Goal: Information Seeking & Learning: Compare options

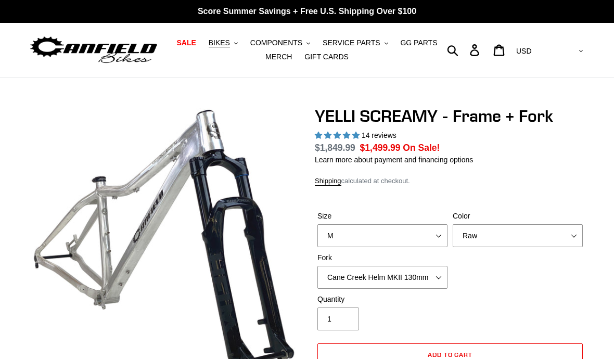
select select "highest-rating"
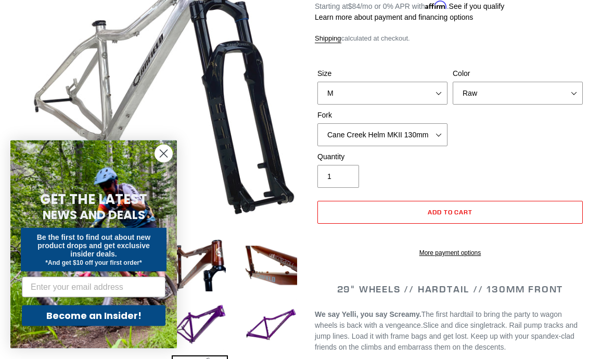
scroll to position [146, 0]
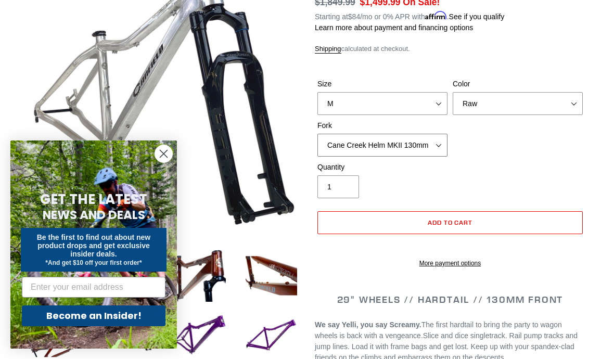
click at [433, 146] on select "Cane Creek Helm MKII 130mm Fox 34 SL Factory Grip X 130mm RockShox Pike Ultimat…" at bounding box center [382, 145] width 130 height 23
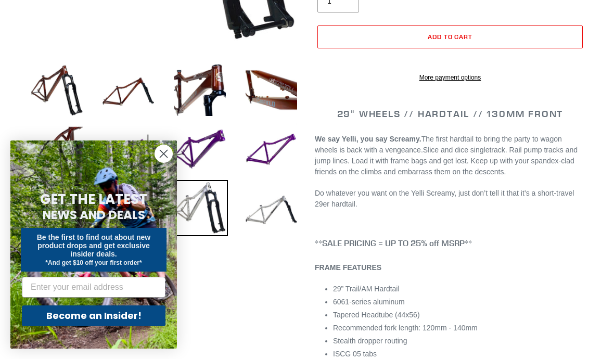
click at [64, 91] on img at bounding box center [57, 90] width 56 height 56
select select "Translucent Copper"
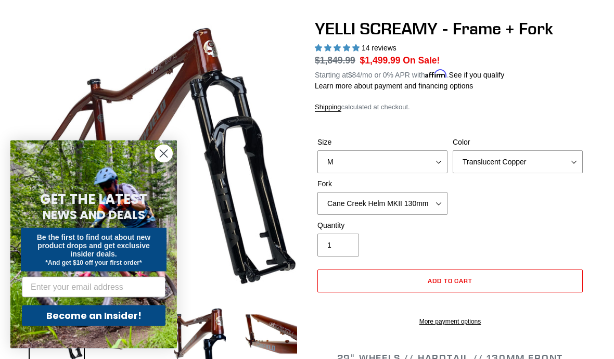
scroll to position [86, 0]
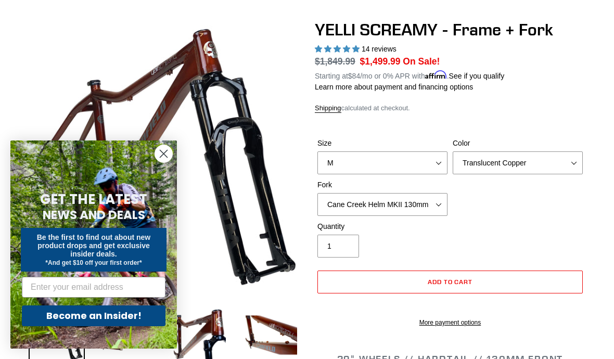
click at [162, 148] on circle "Close dialog" at bounding box center [163, 153] width 17 height 17
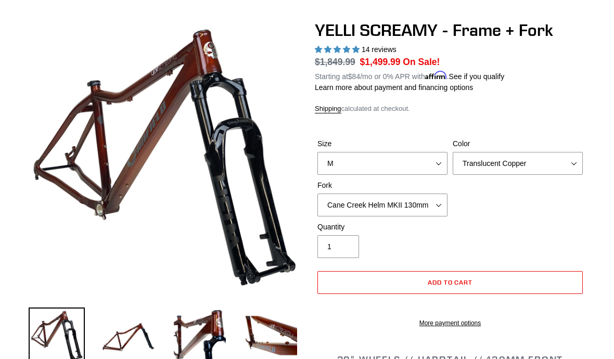
scroll to position [149, 0]
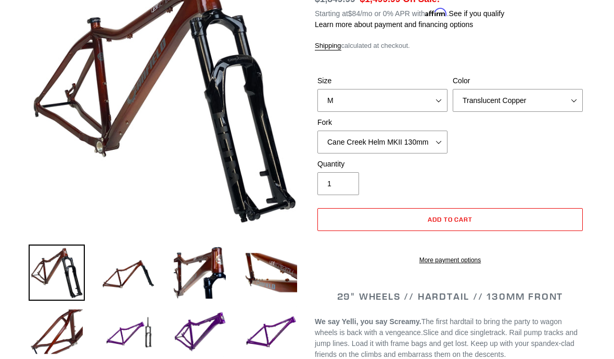
click at [122, 270] on img at bounding box center [128, 273] width 56 height 56
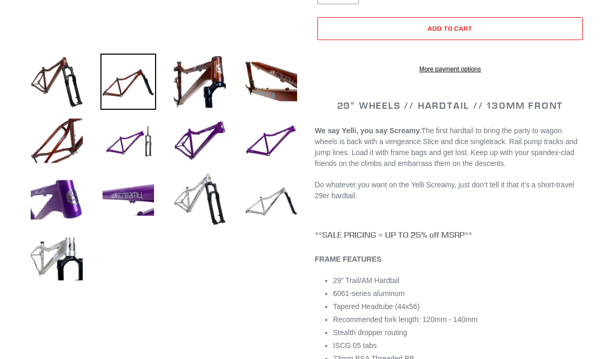
scroll to position [334, 0]
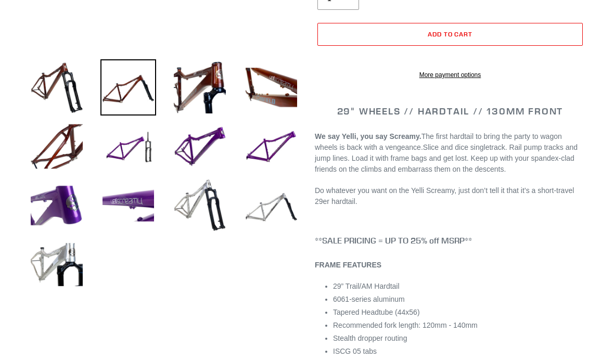
click at [127, 154] on img at bounding box center [128, 147] width 56 height 56
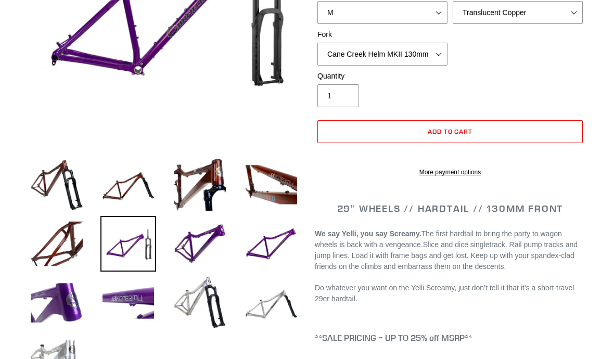
scroll to position [238, 0]
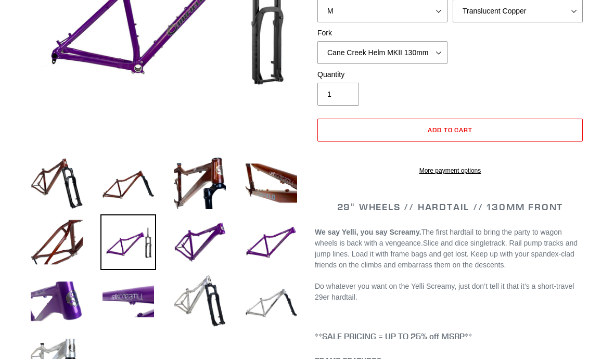
click at [197, 238] on img at bounding box center [200, 242] width 56 height 56
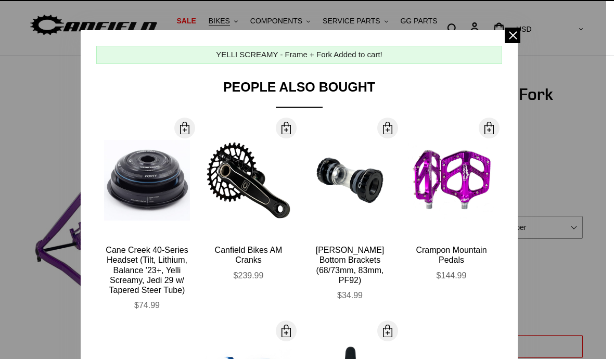
scroll to position [21, 0]
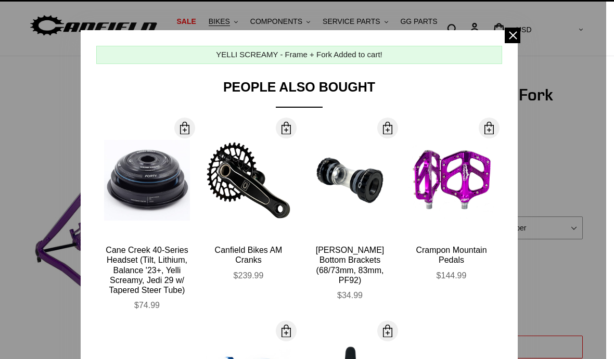
click at [517, 32] on span at bounding box center [513, 36] width 16 height 16
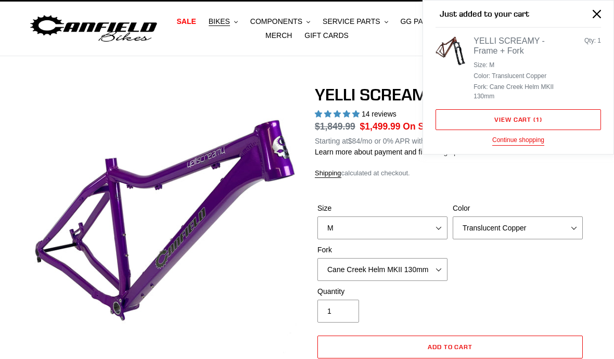
click at [597, 10] on icon "Close" at bounding box center [597, 14] width 8 height 8
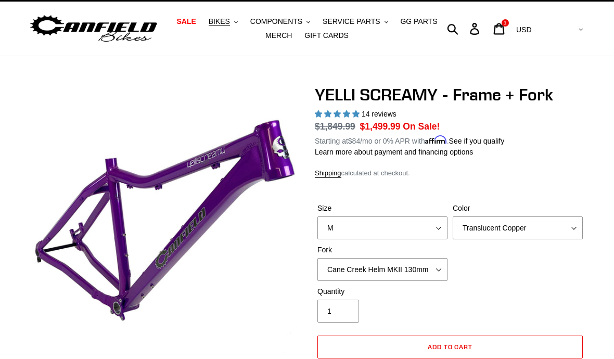
click at [505, 28] on icon at bounding box center [498, 29] width 11 height 12
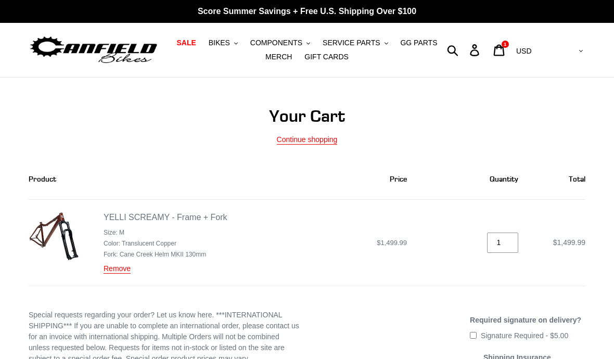
click at [117, 271] on link "Remove" at bounding box center [117, 268] width 27 height 9
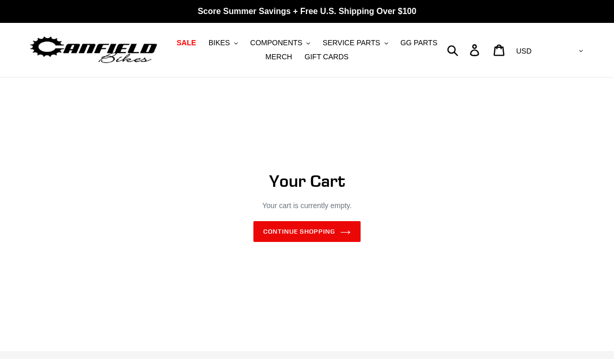
click at [226, 44] on span "BIKES" at bounding box center [219, 43] width 21 height 9
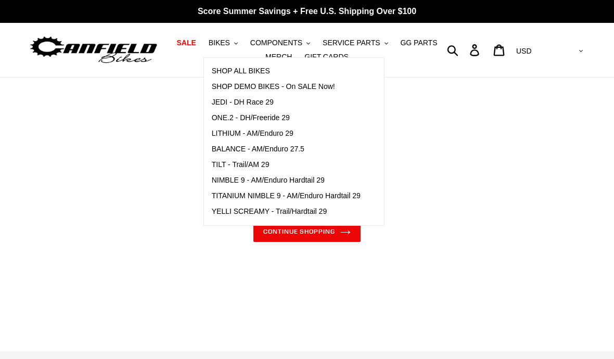
click at [224, 191] on span "TITANIUM NIMBLE 9 - AM/Enduro Hardtail 29" at bounding box center [286, 195] width 149 height 9
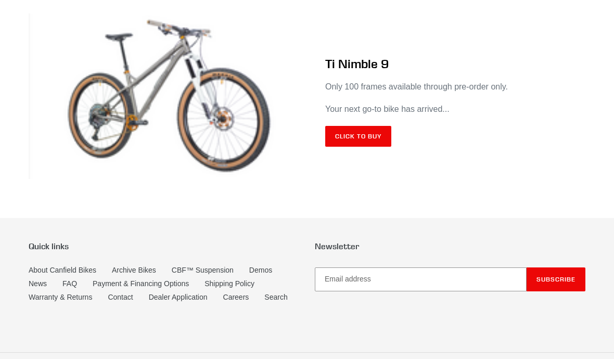
scroll to position [6133, 0]
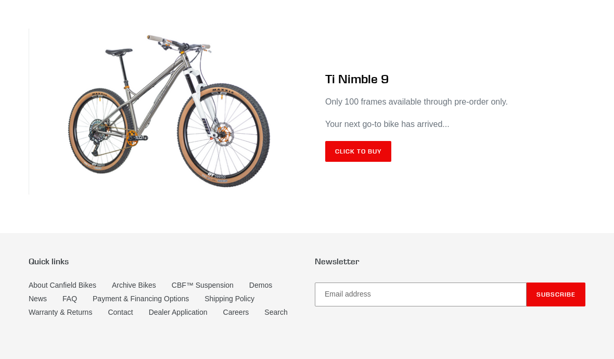
click at [365, 159] on link "Click to Buy" at bounding box center [358, 151] width 66 height 21
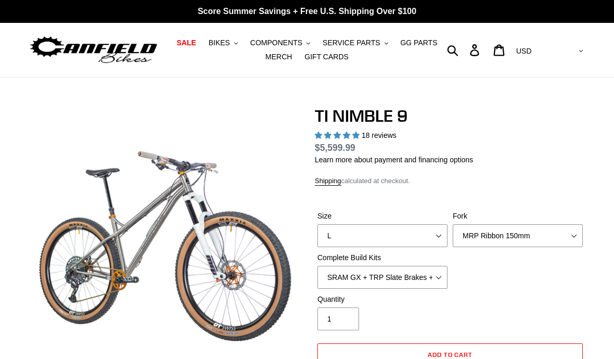
select select "highest-rating"
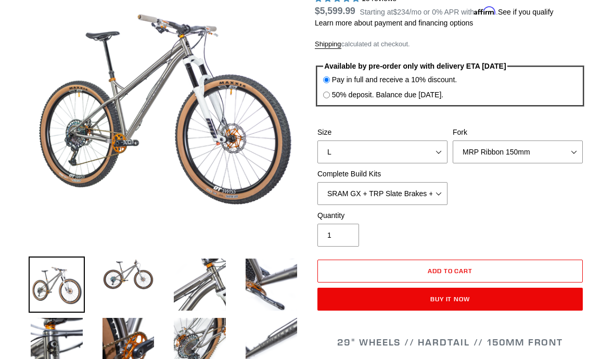
scroll to position [137, 0]
click at [430, 195] on select "SRAM GX + TRP Slate Brakes + Rotors + e13 LG-1 Wheels SHIMANO XT + SHIMANO brak…" at bounding box center [382, 193] width 130 height 23
click at [428, 193] on select "SRAM GX + TRP Slate Brakes + Rotors + e13 LG-1 Wheels SHIMANO XT + SHIMANO brak…" at bounding box center [382, 193] width 130 height 23
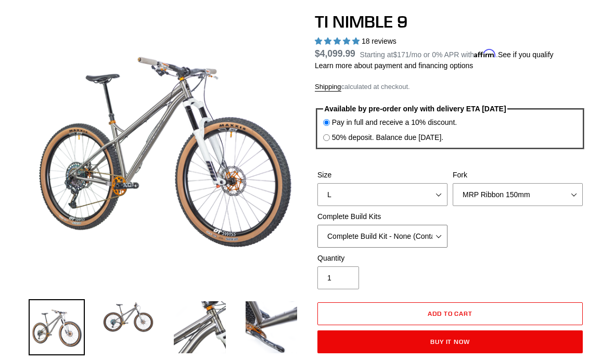
scroll to position [94, 0]
click at [424, 237] on select "SRAM GX + TRP Slate Brakes + Rotors + e13 LG-1 Wheels SHIMANO XT + SHIMANO brak…" at bounding box center [382, 236] width 130 height 23
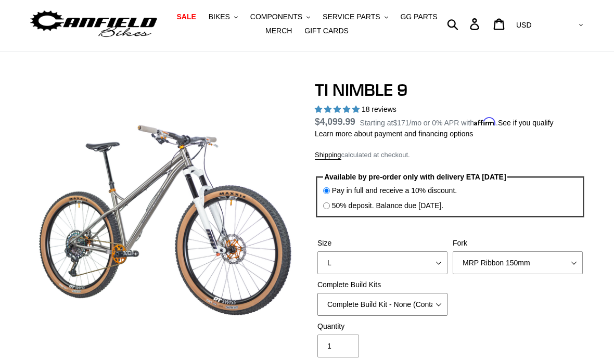
scroll to position [27, 0]
click at [424, 300] on select "SRAM GX + TRP Slate Brakes + Rotors + e13 LG-1 Wheels SHIMANO XT + SHIMANO brak…" at bounding box center [382, 303] width 130 height 23
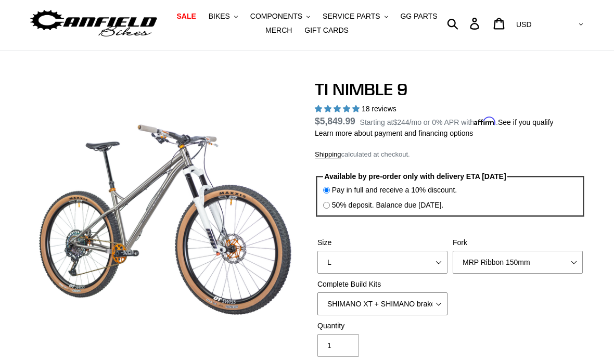
click at [400, 304] on select "SRAM GX + TRP Slate Brakes + Rotors + e13 LG-1 Wheels SHIMANO XT + SHIMANO brak…" at bounding box center [382, 303] width 130 height 23
click at [407, 306] on select "SRAM GX + TRP Slate Brakes + Rotors + e13 LG-1 Wheels SHIMANO XT + SHIMANO brak…" at bounding box center [382, 303] width 130 height 23
click at [424, 301] on select "SRAM GX + TRP Slate Brakes + Rotors + e13 LG-1 Wheels SHIMANO XT + SHIMANO brak…" at bounding box center [382, 303] width 130 height 23
click at [427, 308] on select "SRAM GX + TRP Slate Brakes + Rotors + e13 LG-1 Wheels SHIMANO XT + SHIMANO brak…" at bounding box center [382, 303] width 130 height 23
select select "SRAM GX + TRP Slate Brakes + Rotors + e13 LG-1 Wheels"
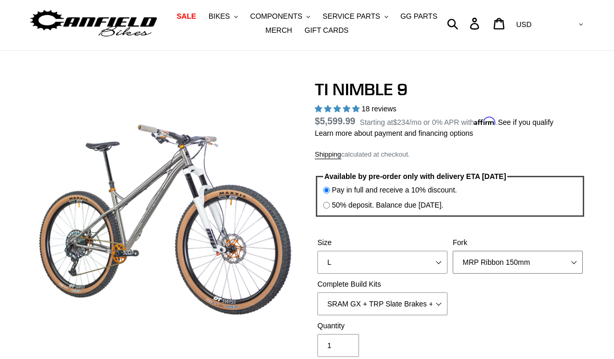
click at [552, 256] on select "MRP Ribbon 150mm RockShox Lyrik 150mm Fox Factory 36 150mm Cane Creek Helm 150m…" at bounding box center [518, 262] width 130 height 23
click at [539, 265] on select "MRP Ribbon 150mm RockShox Lyrik 150mm Fox Factory 36 150mm Cane Creek Helm 150m…" at bounding box center [518, 262] width 130 height 23
click at [534, 267] on select "MRP Ribbon 150mm RockShox Lyrik 150mm Fox Factory 36 150mm Cane Creek Helm 150m…" at bounding box center [518, 262] width 130 height 23
click at [540, 266] on select "MRP Ribbon 150mm RockShox Lyrik 150mm Fox Factory 36 150mm Cane Creek Helm 150m…" at bounding box center [518, 262] width 130 height 23
click at [546, 262] on select "MRP Ribbon 150mm RockShox Lyrik 150mm Fox Factory 36 150mm Cane Creek Helm 150m…" at bounding box center [518, 262] width 130 height 23
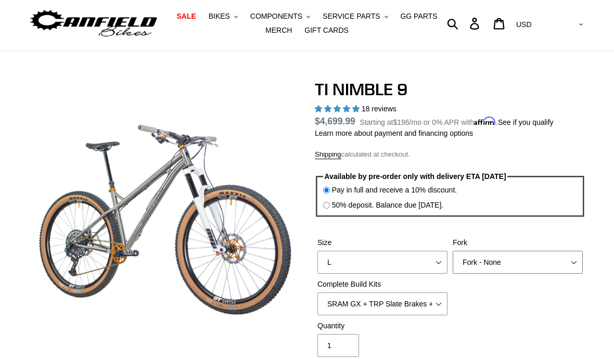
click at [544, 267] on select "MRP Ribbon 150mm RockShox Lyrik 150mm Fox Factory 36 150mm Cane Creek Helm 150m…" at bounding box center [518, 262] width 130 height 23
select select "MRP Ribbon 150mm"
click at [411, 259] on select "S M L XL / XXL (Specify at checkout)" at bounding box center [382, 262] width 130 height 23
select select "M"
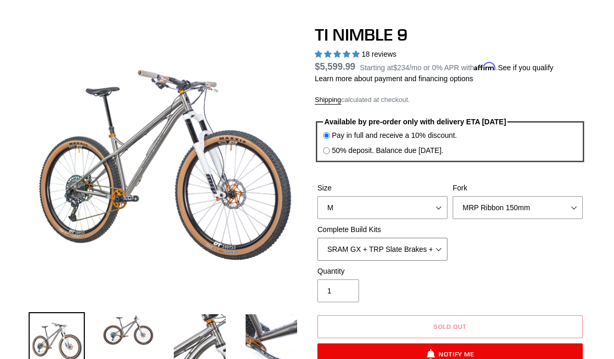
click at [431, 248] on select "SRAM GX + TRP Slate Brakes + Rotors + e13 LG-1 Wheels SHIMANO XT + SHIMANO brak…" at bounding box center [382, 249] width 130 height 23
select select "SHIMANO XT + SHIMANO brakes + Rotors + e13 LG-1 Wheels"
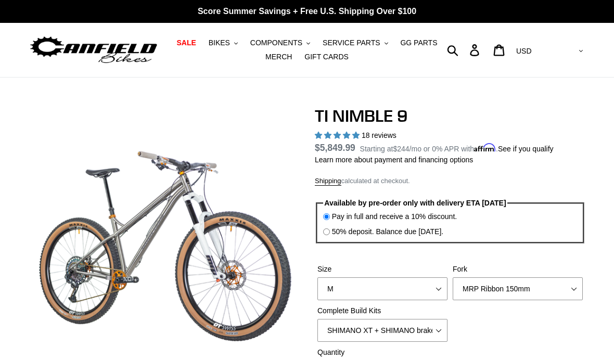
click at [229, 42] on span "BIKES" at bounding box center [219, 43] width 21 height 9
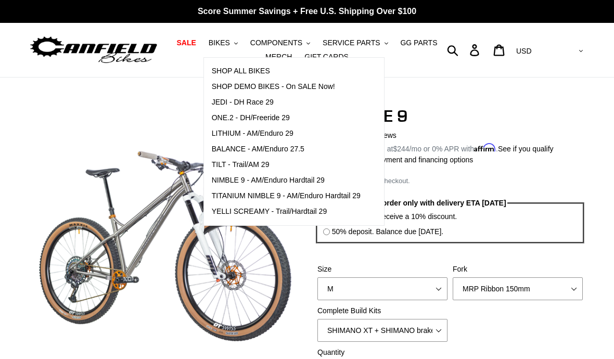
click at [233, 180] on span "NIMBLE 9 - AM/Enduro Hardtail 29" at bounding box center [268, 180] width 113 height 9
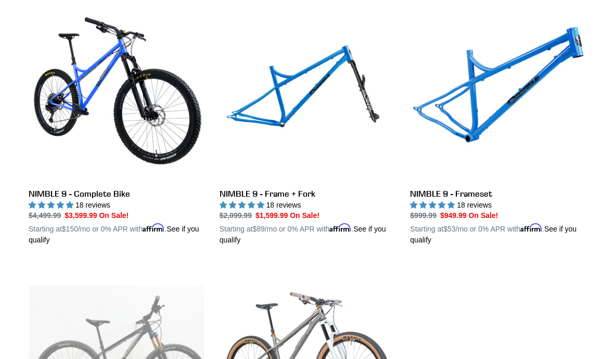
scroll to position [304, 0]
click at [254, 192] on link "NIMBLE 9 - Frame + Fork" at bounding box center [307, 126] width 175 height 240
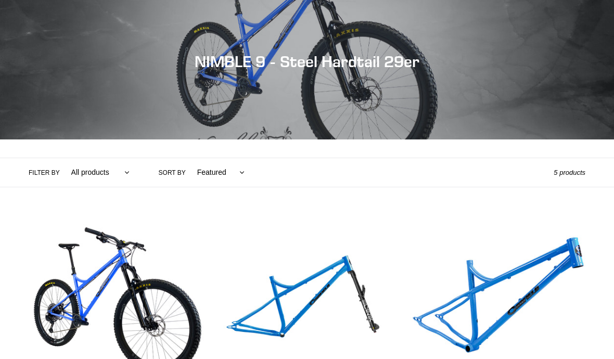
scroll to position [0, 0]
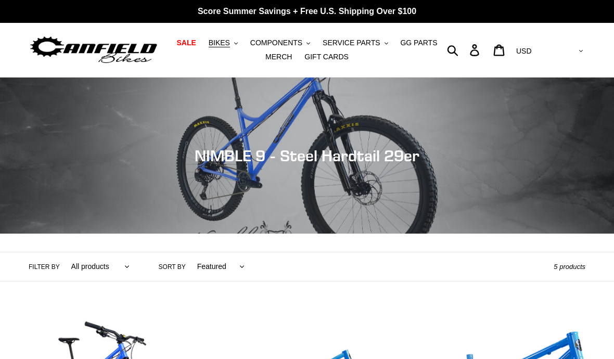
click at [229, 43] on span "BIKES" at bounding box center [219, 43] width 21 height 9
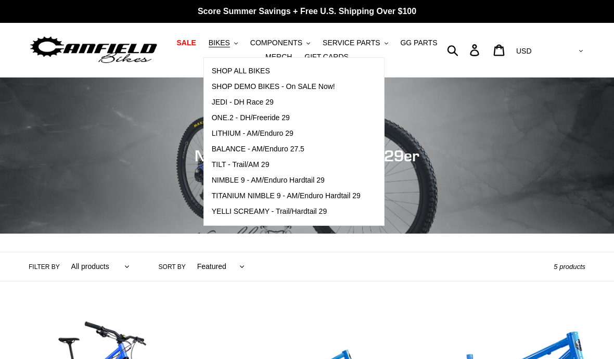
click at [239, 164] on span "TILT - Trail/AM 29" at bounding box center [241, 164] width 58 height 9
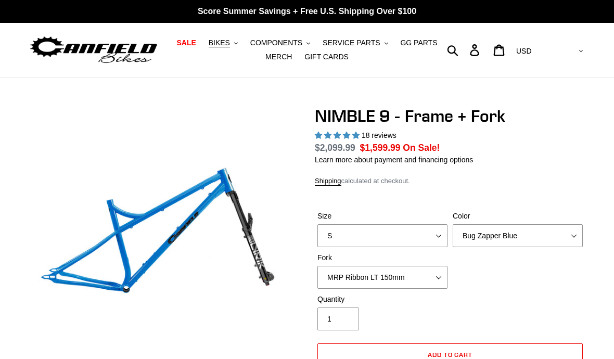
select select "highest-rating"
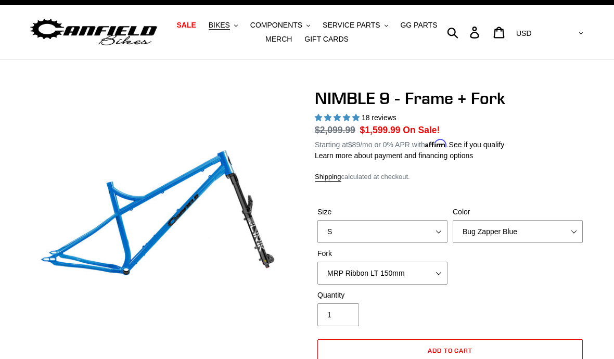
scroll to position [19, 0]
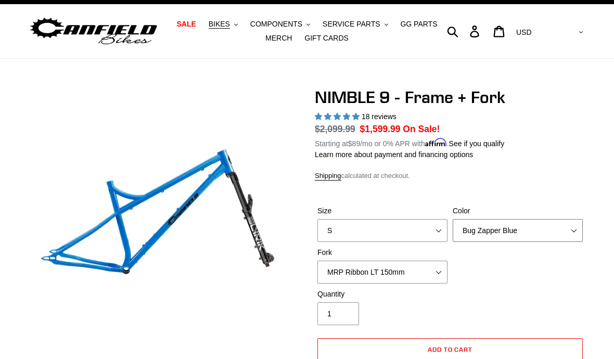
click at [545, 228] on select "Bug Zapper Blue Purple Haze - Sold Out Galaxy Black" at bounding box center [518, 230] width 130 height 23
click at [548, 226] on select "Bug Zapper Blue Purple Haze - Sold Out Galaxy Black" at bounding box center [518, 230] width 130 height 23
select select "Purple Haze - Sold Out"
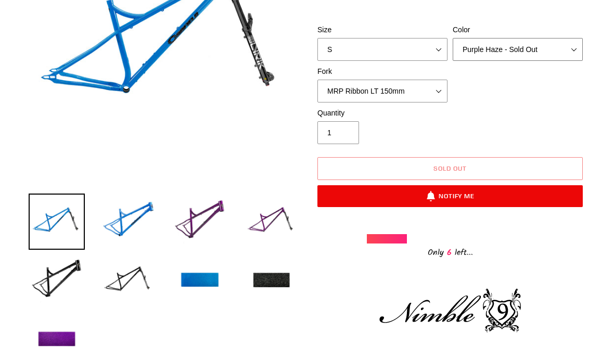
scroll to position [200, 0]
click at [204, 223] on img at bounding box center [200, 222] width 56 height 56
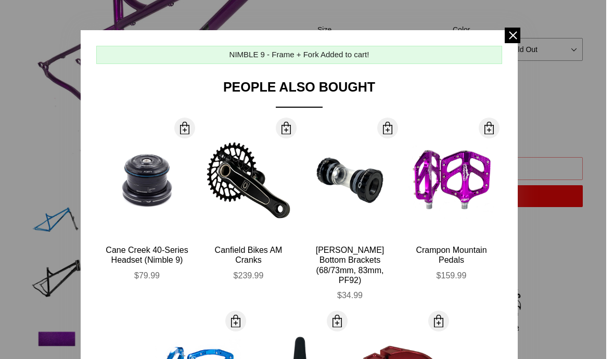
click at [507, 35] on span at bounding box center [513, 36] width 16 height 16
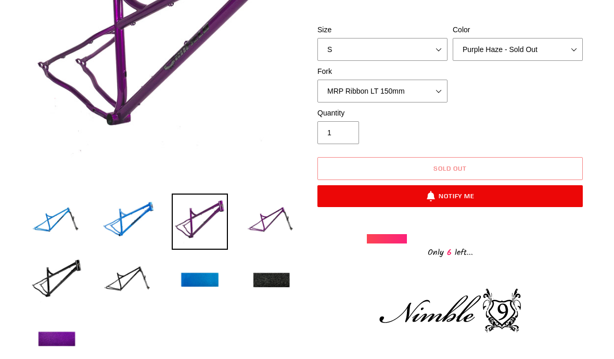
click at [125, 287] on img at bounding box center [128, 281] width 56 height 56
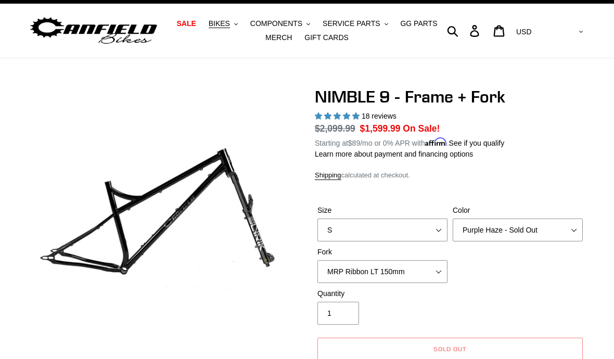
scroll to position [0, 0]
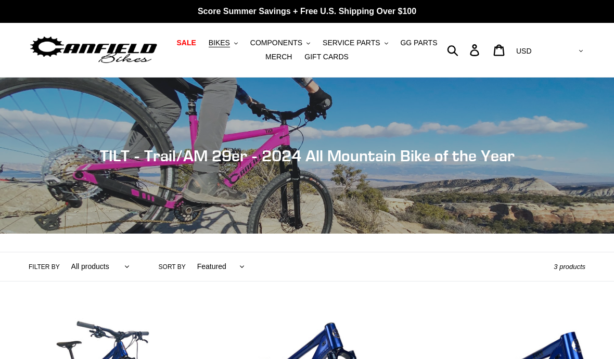
click at [230, 41] on span "BIKES" at bounding box center [219, 43] width 21 height 9
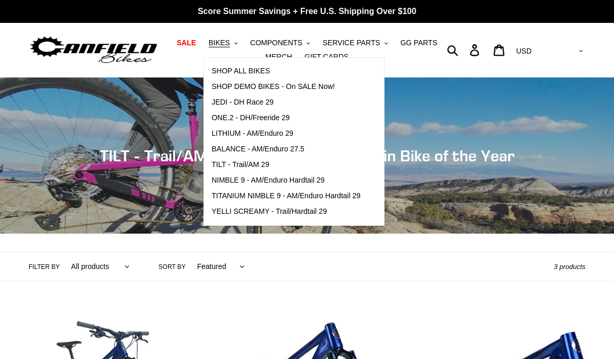
click at [226, 211] on span "YELLI SCREAMY - Trail/Hardtail 29" at bounding box center [270, 211] width 116 height 9
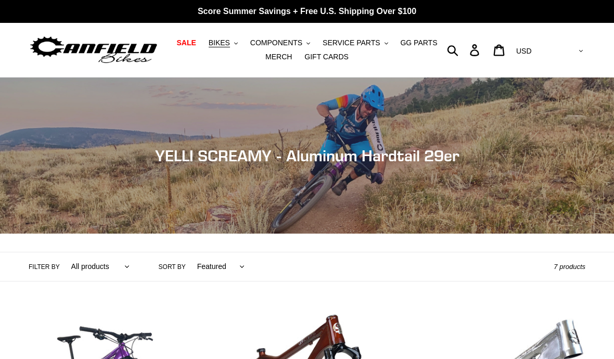
click at [226, 47] on span "BIKES" at bounding box center [219, 43] width 21 height 9
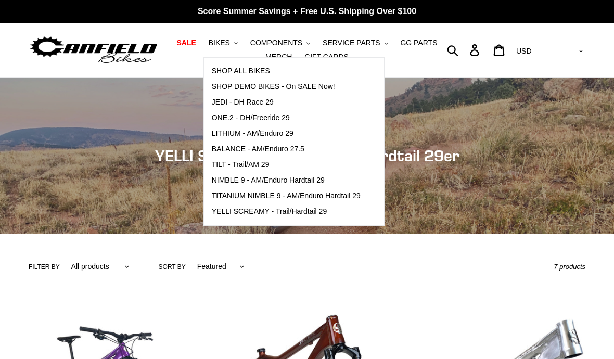
click at [223, 179] on span "NIMBLE 9 - AM/Enduro Hardtail 29" at bounding box center [268, 180] width 113 height 9
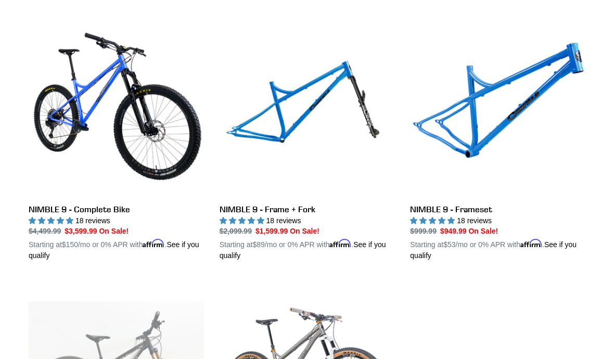
scroll to position [289, 0]
click at [515, 207] on link "NIMBLE 9 - Frameset" at bounding box center [497, 141] width 175 height 240
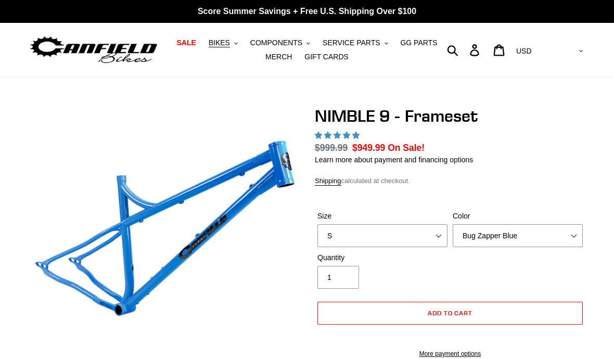
select select "highest-rating"
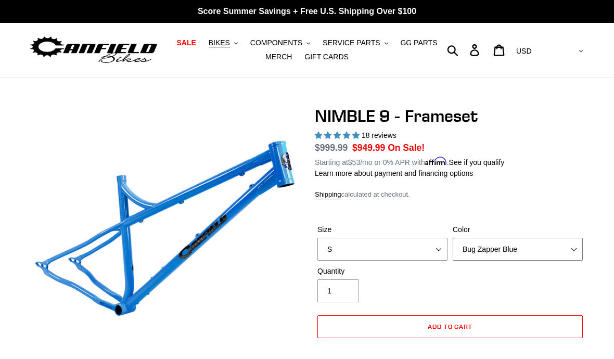
click at [536, 251] on select "Bug Zapper Blue Purple Haze -Sold Out Galaxy Black" at bounding box center [518, 249] width 130 height 23
select select "Purple Haze -Sold Out"
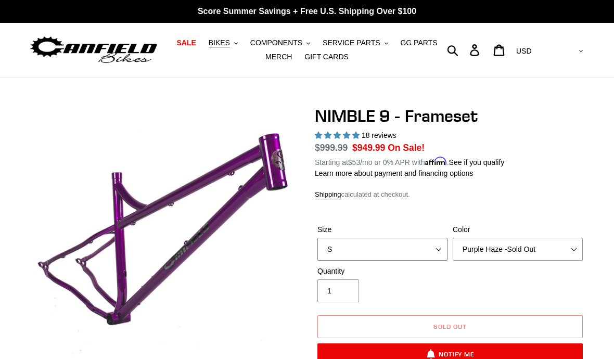
click at [418, 246] on select "S M L XL" at bounding box center [382, 249] width 130 height 23
select select "M"
click at [542, 251] on select "Bug Zapper Blue Purple Haze -Sold Out Galaxy Black" at bounding box center [518, 249] width 130 height 23
select select "Galaxy Black"
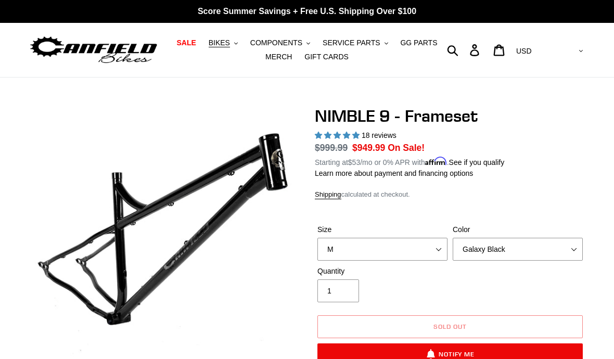
click at [230, 46] on span "BIKES" at bounding box center [219, 43] width 21 height 9
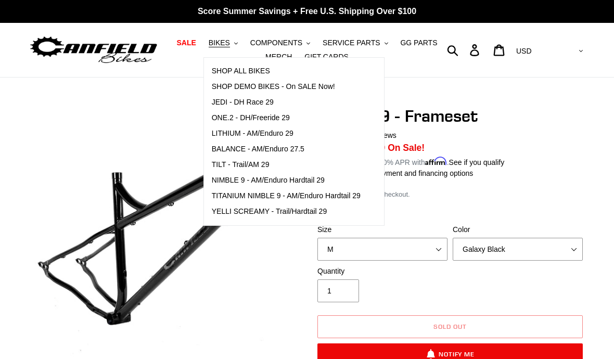
click at [219, 90] on span "SHOP DEMO BIKES - On SALE Now!" at bounding box center [273, 86] width 123 height 9
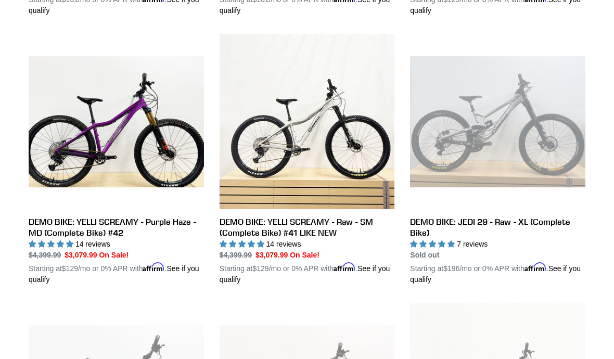
scroll to position [733, 0]
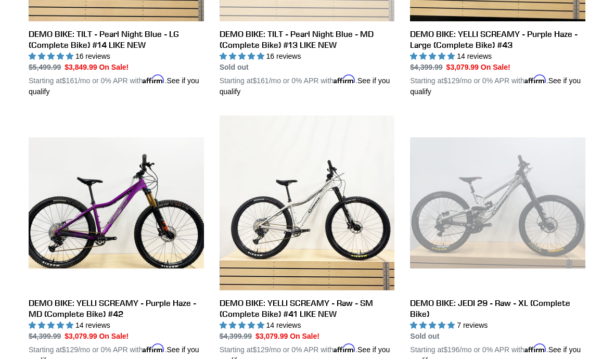
click at [326, 246] on link "DEMO BIKE: YELLI SCREAMY - Raw - SM (Complete Bike) #41 LIKE NEW" at bounding box center [307, 241] width 175 height 251
click at [68, 254] on link "DEMO BIKE: YELLI SCREAMY - Purple Haze - MD (Complete Bike) #42" at bounding box center [116, 241] width 175 height 251
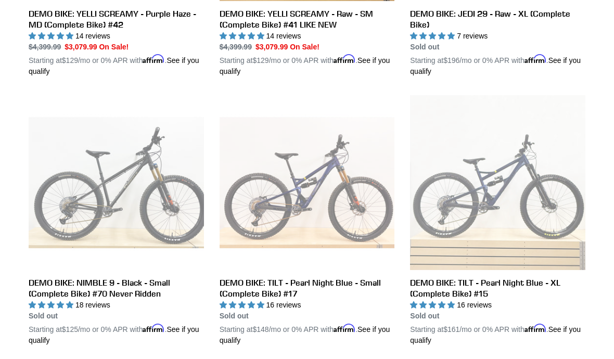
scroll to position [1022, 0]
click at [65, 287] on link "DEMO BIKE: NIMBLE 9 - Black - Small (Complete Bike) #70 Never Ridden" at bounding box center [116, 220] width 175 height 251
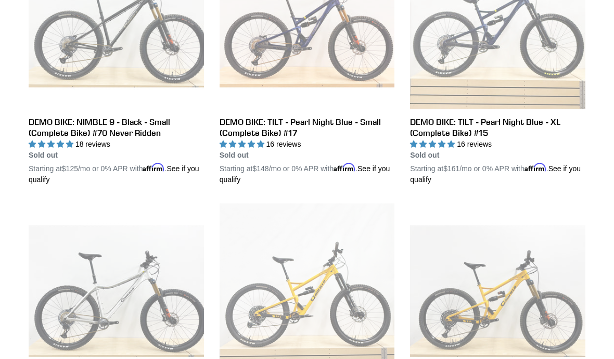
scroll to position [1158, 0]
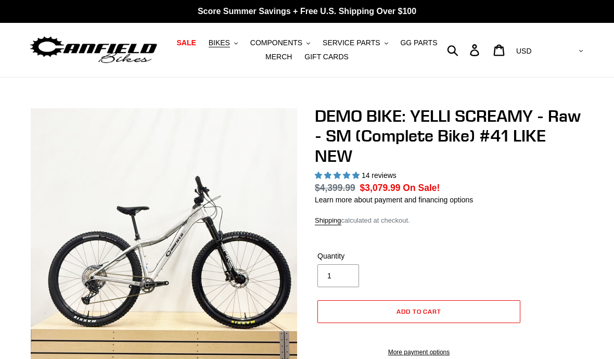
select select "highest-rating"
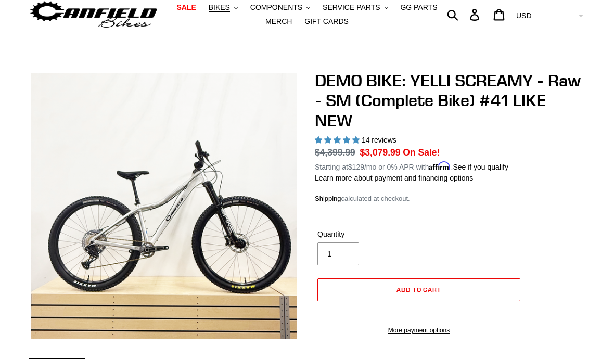
scroll to position [36, 0]
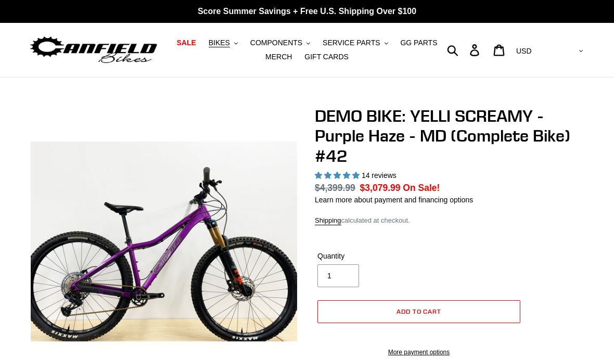
select select "highest-rating"
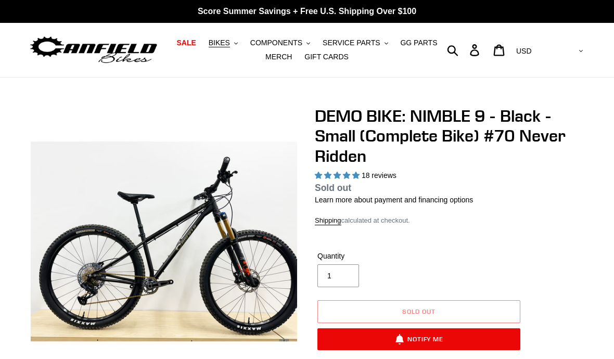
select select "highest-rating"
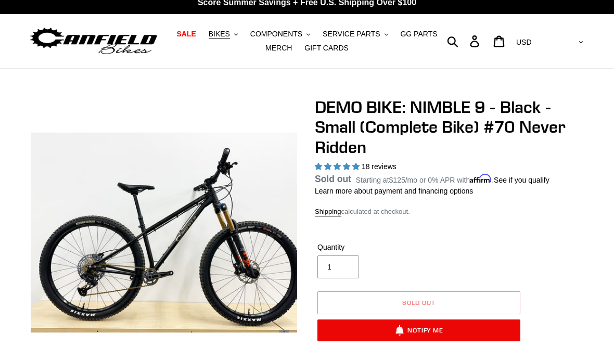
scroll to position [31, 0]
